Goal: Find specific page/section: Find specific page/section

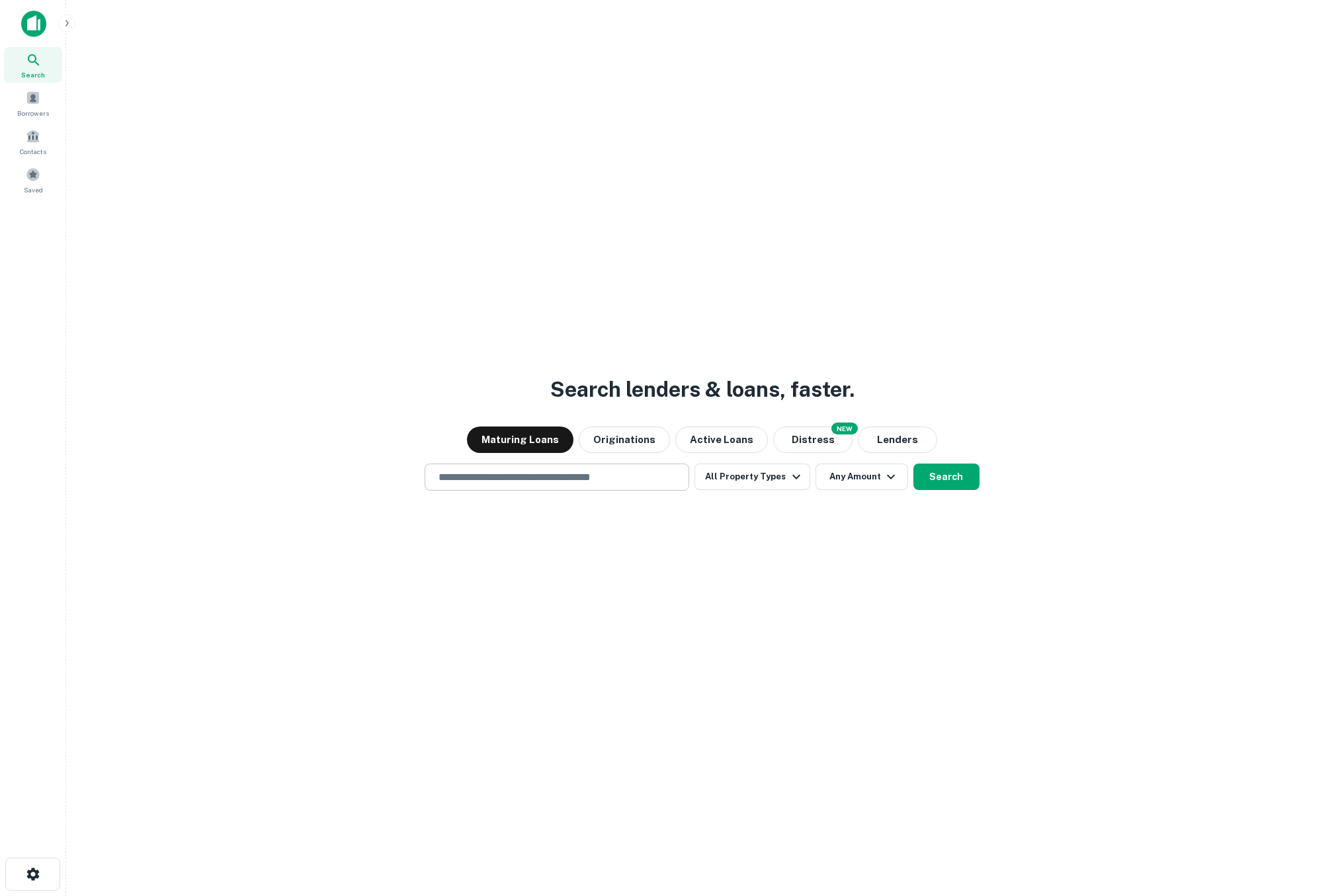
click at [582, 478] on input "text" at bounding box center [557, 477] width 253 height 15
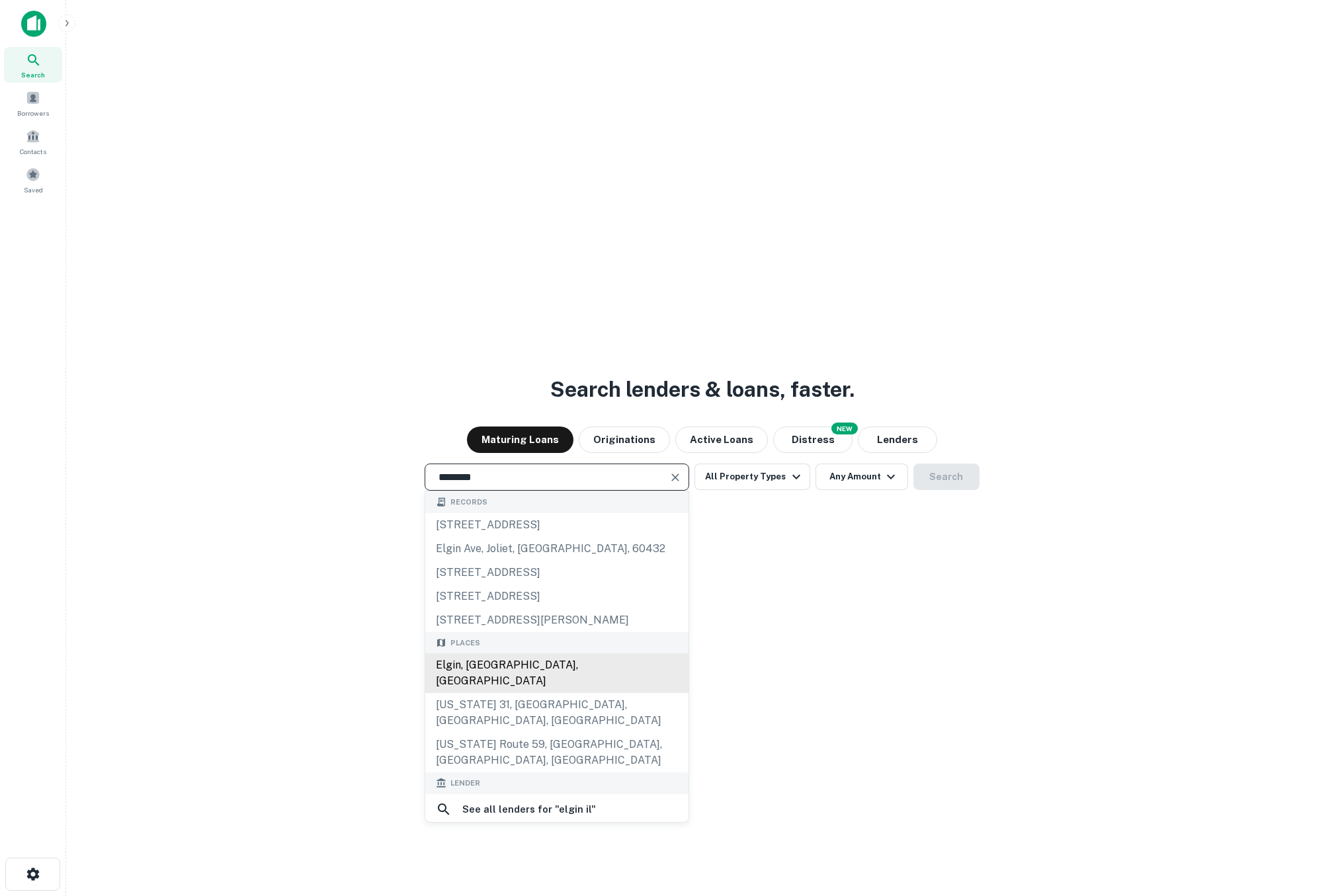
click at [505, 665] on div "Elgin, [GEOGRAPHIC_DATA], [GEOGRAPHIC_DATA]" at bounding box center [557, 673] width 263 height 39
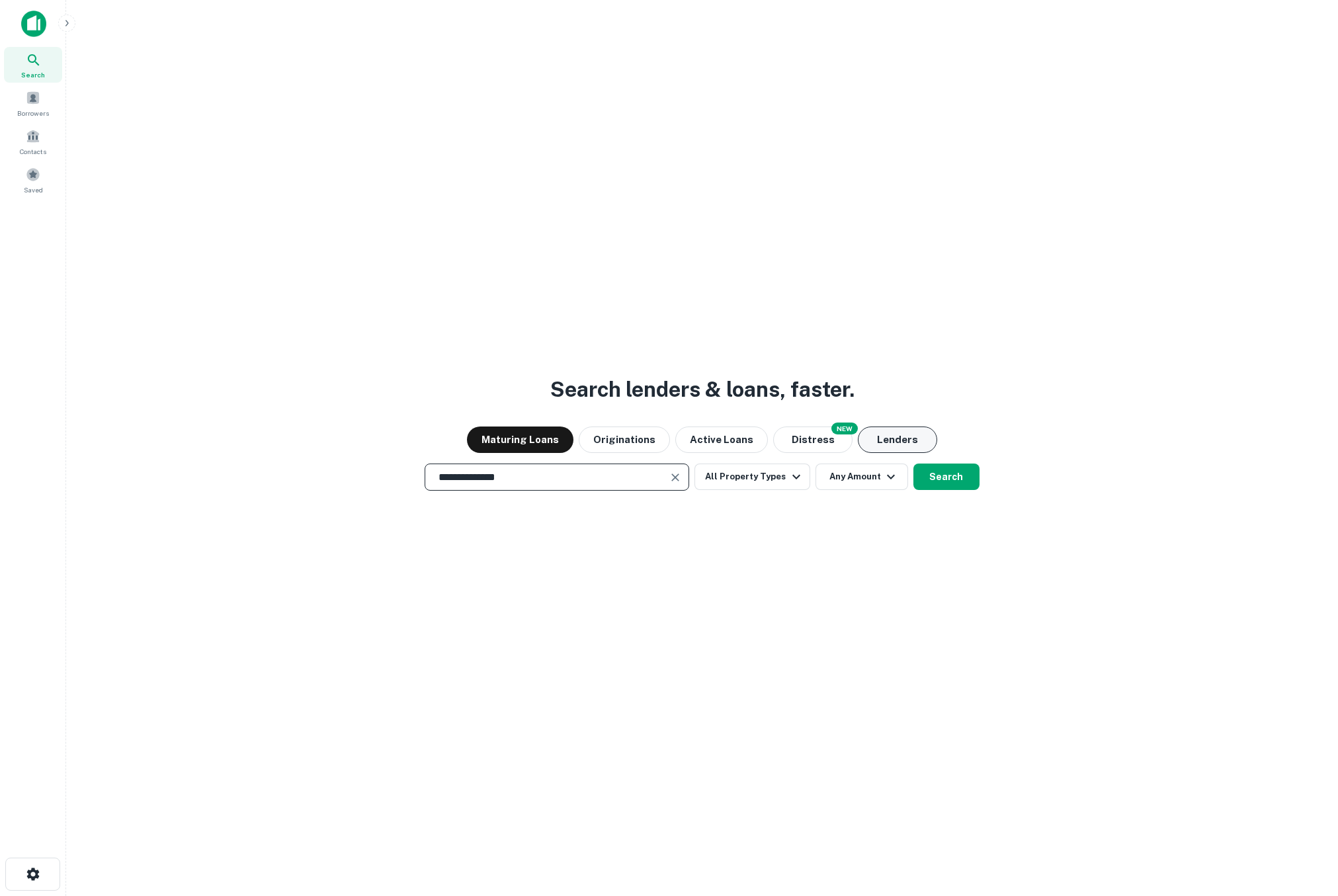
type input "**********"
drag, startPoint x: 895, startPoint y: 444, endPoint x: 952, endPoint y: 464, distance: 60.4
click at [896, 444] on button "Lenders" at bounding box center [898, 440] width 80 height 27
click at [962, 466] on button "Search" at bounding box center [946, 477] width 66 height 27
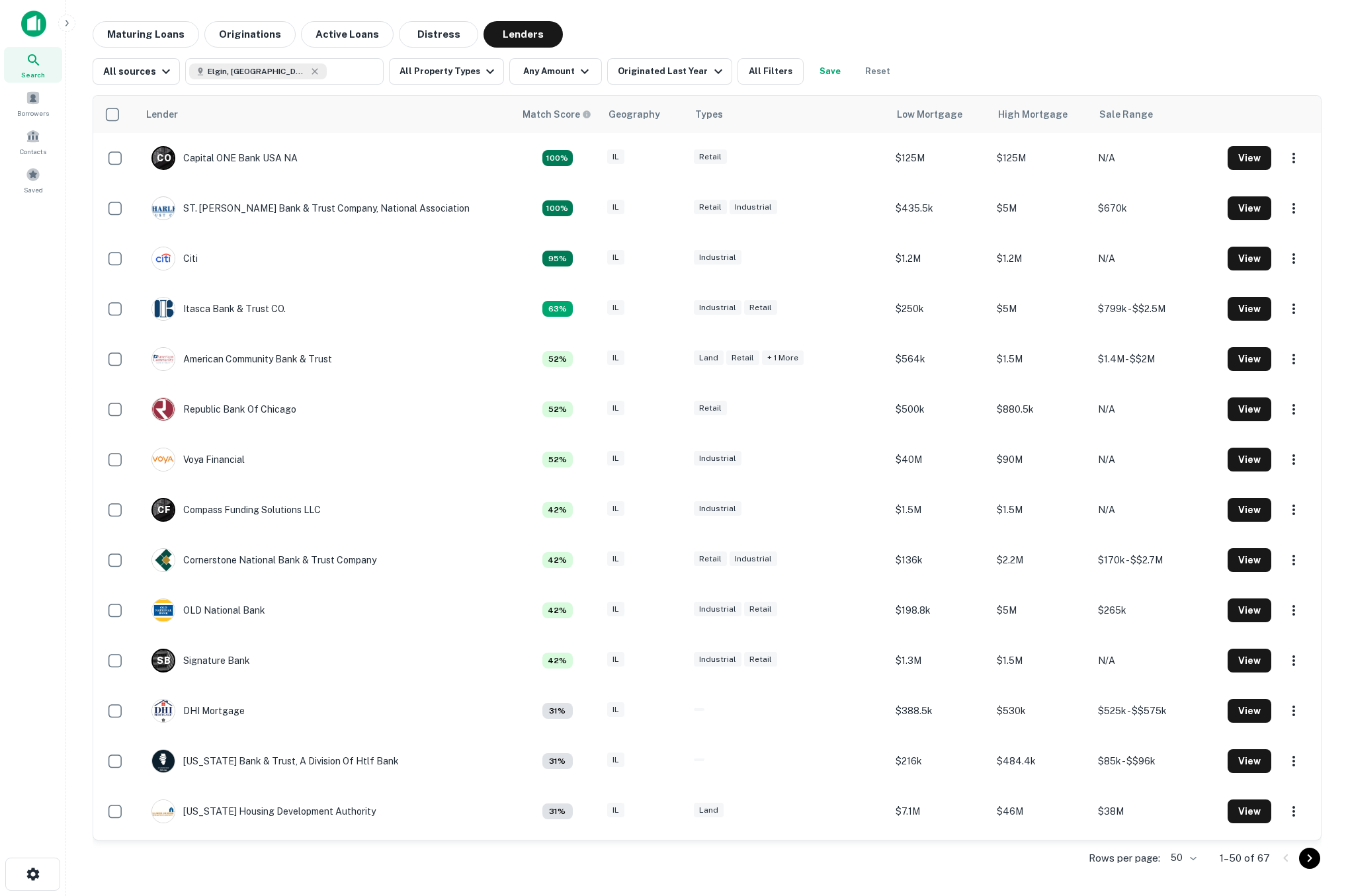
click at [996, 45] on div "Maturing Loans Originations Active Loans Distress Lenders" at bounding box center [707, 35] width 1229 height 27
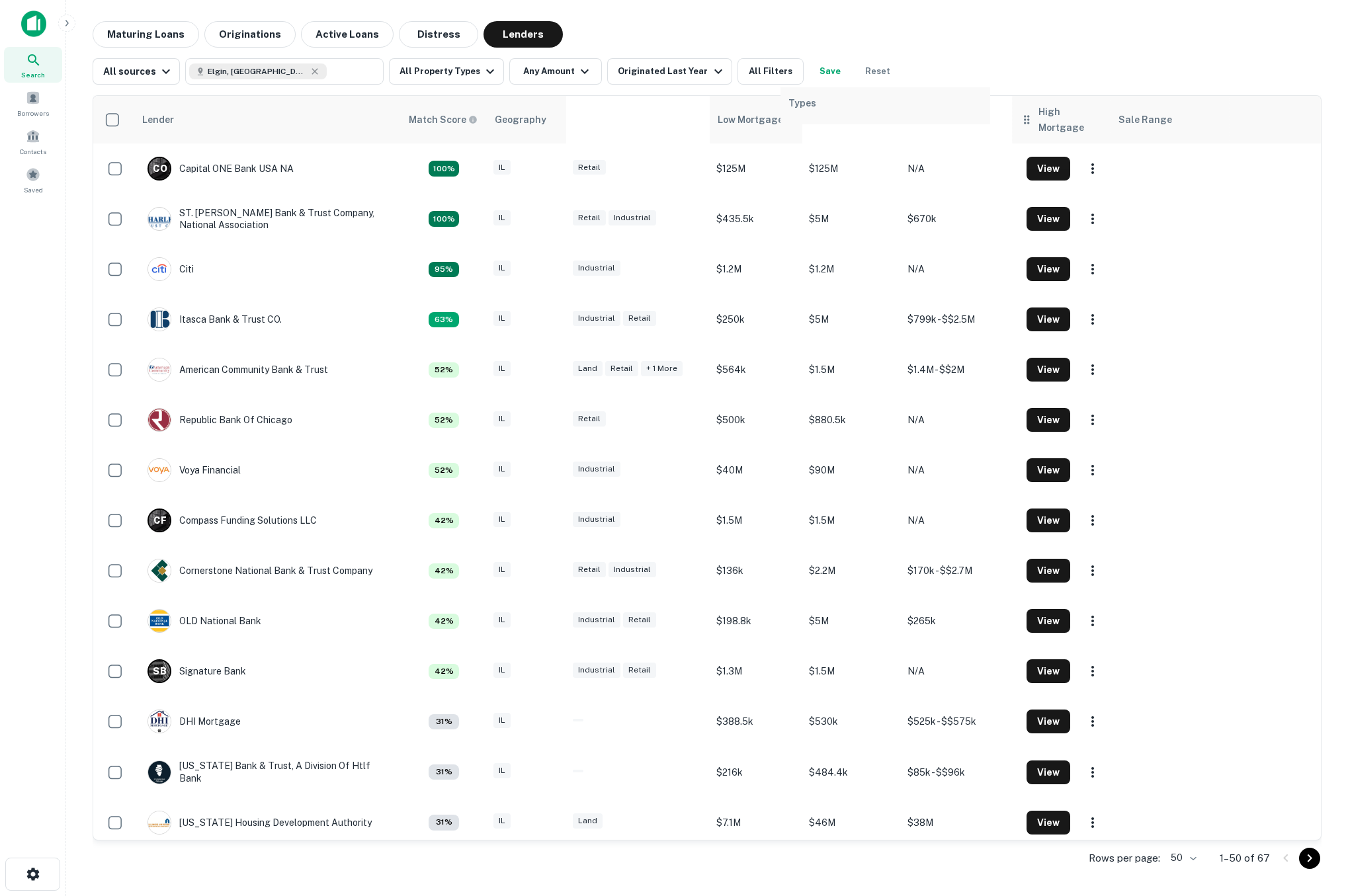
drag, startPoint x: 672, startPoint y: 120, endPoint x: 867, endPoint y: 112, distance: 195.2
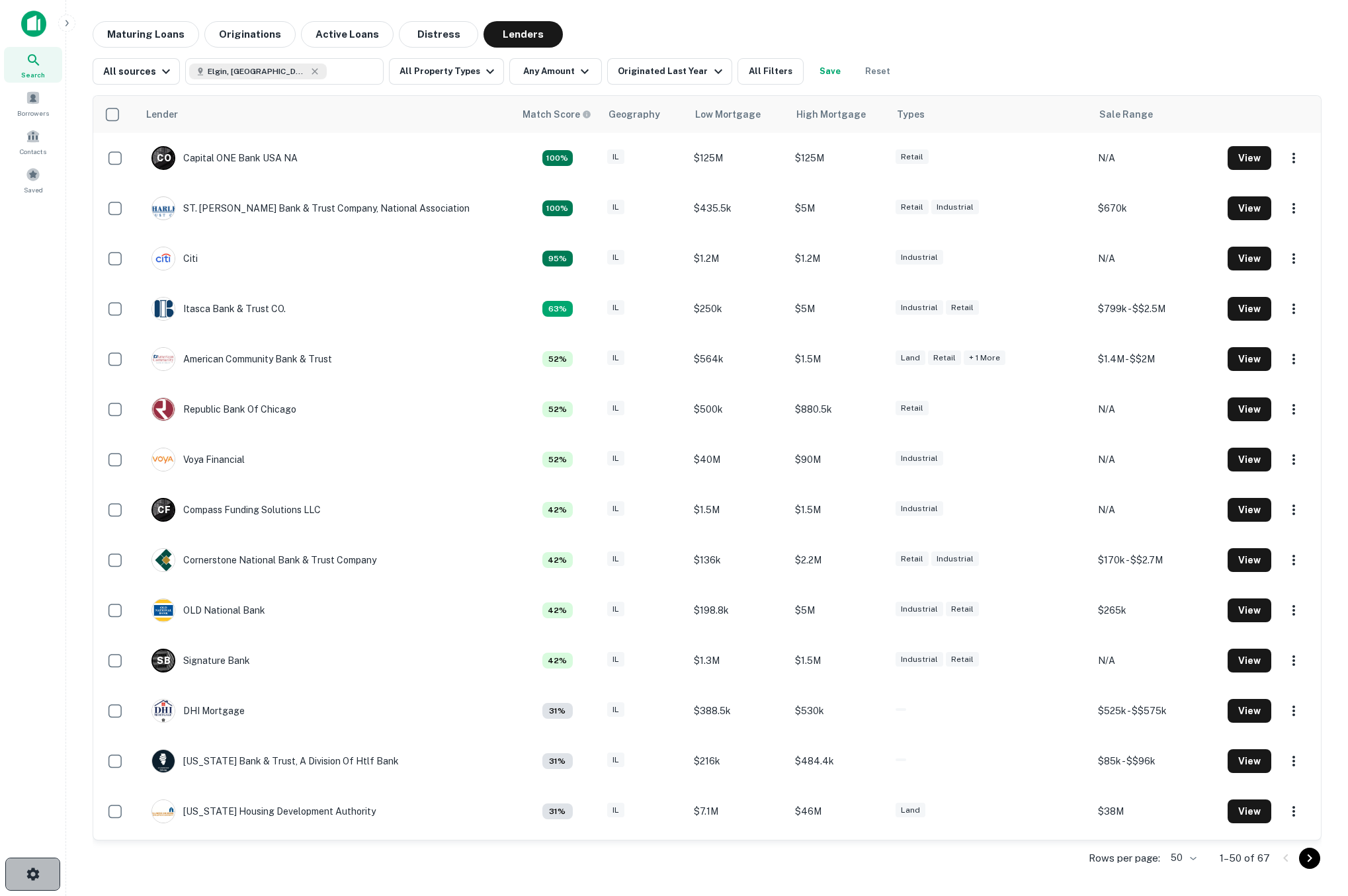
click at [35, 881] on icon "button" at bounding box center [33, 874] width 16 height 16
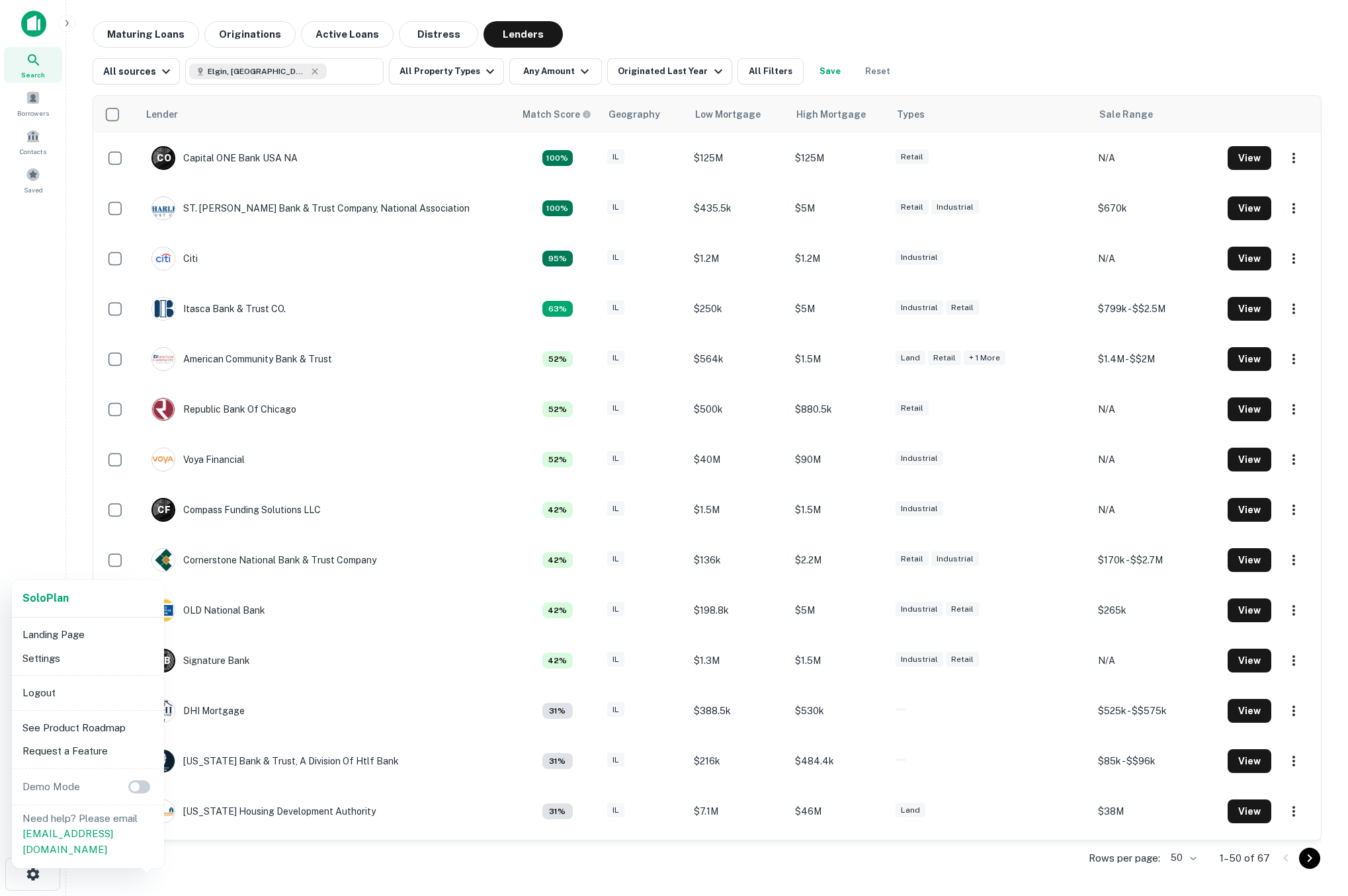
click at [47, 655] on li "Settings" at bounding box center [88, 659] width 142 height 24
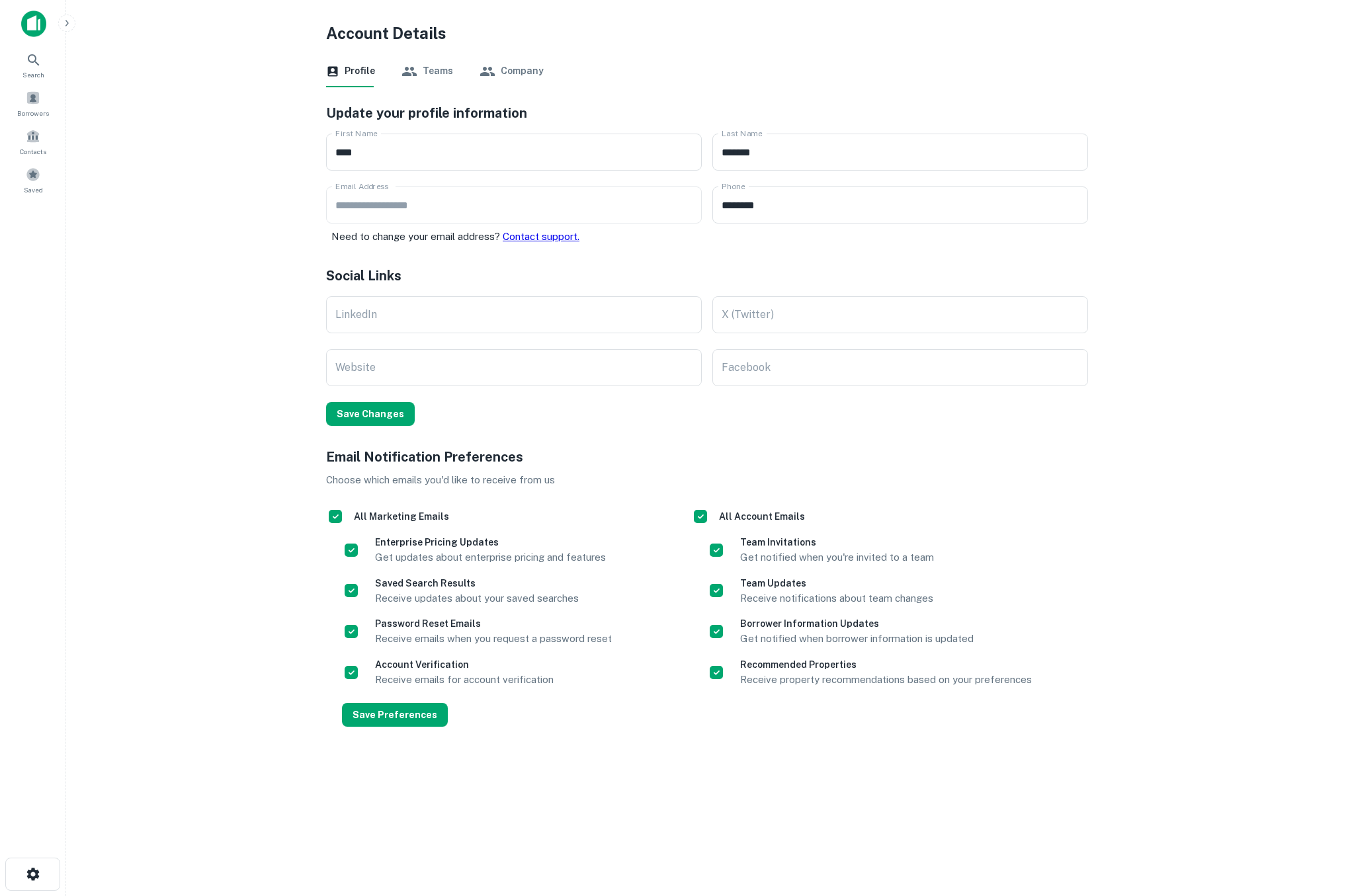
drag, startPoint x: 268, startPoint y: 337, endPoint x: 260, endPoint y: 333, distance: 8.9
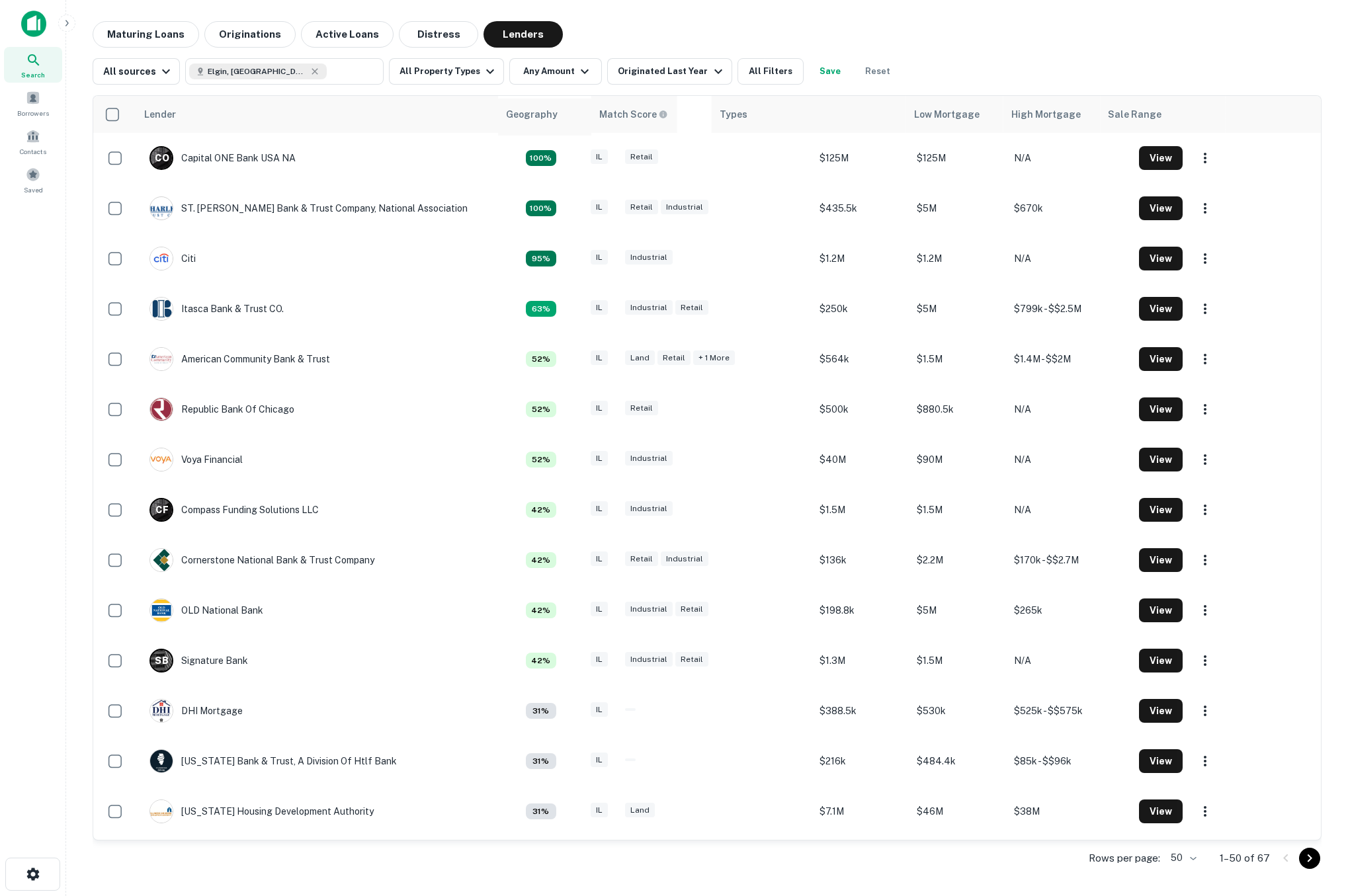
drag, startPoint x: 583, startPoint y: 114, endPoint x: 515, endPoint y: 116, distance: 68.0
